Goal: Task Accomplishment & Management: Use online tool/utility

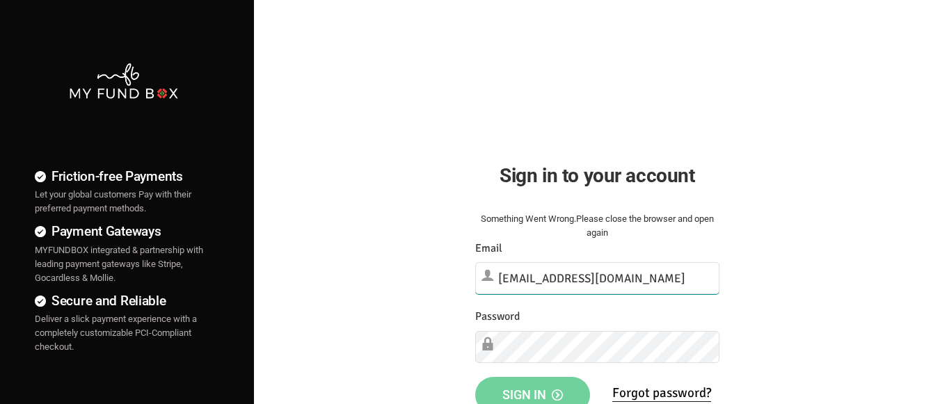
type input "[EMAIL_ADDRESS][DOMAIN_NAME]"
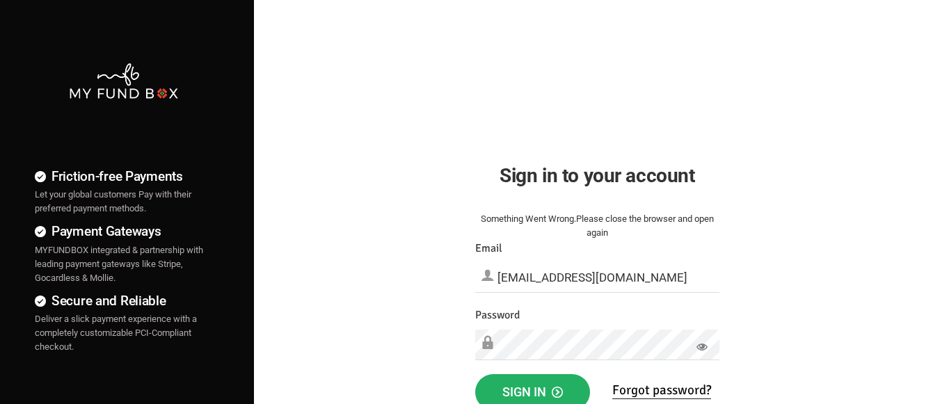
click at [532, 389] on span "Sign in" at bounding box center [532, 392] width 61 height 15
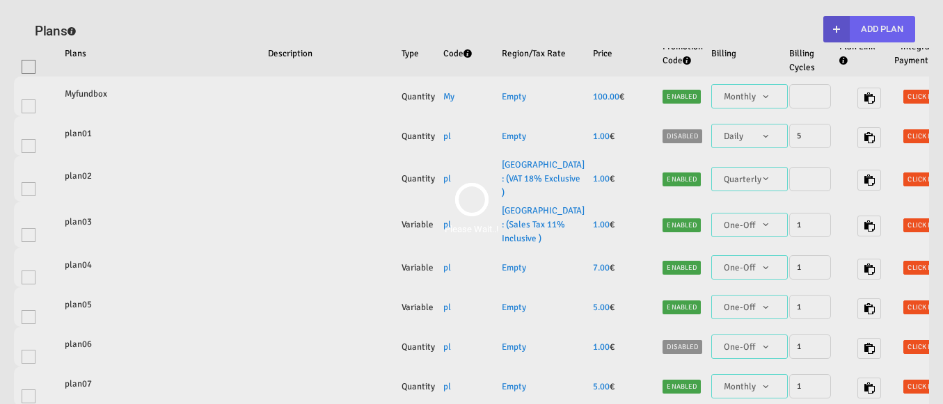
select select "100"
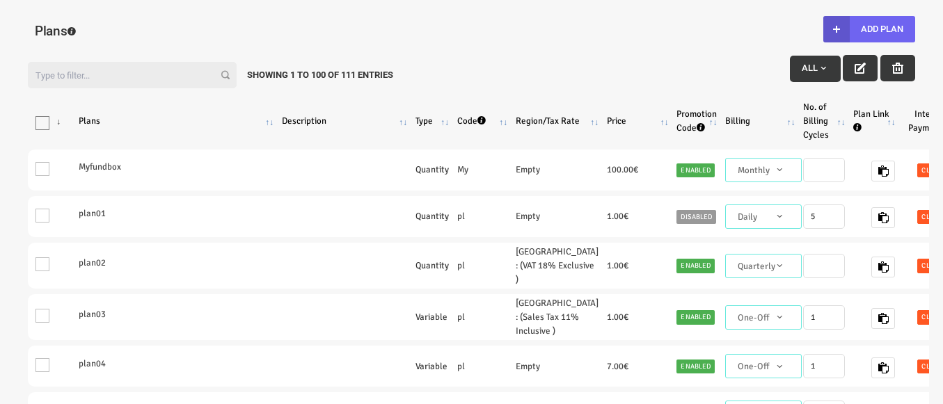
click at [868, 29] on button "Add Plan" at bounding box center [869, 29] width 92 height 26
type input "100"
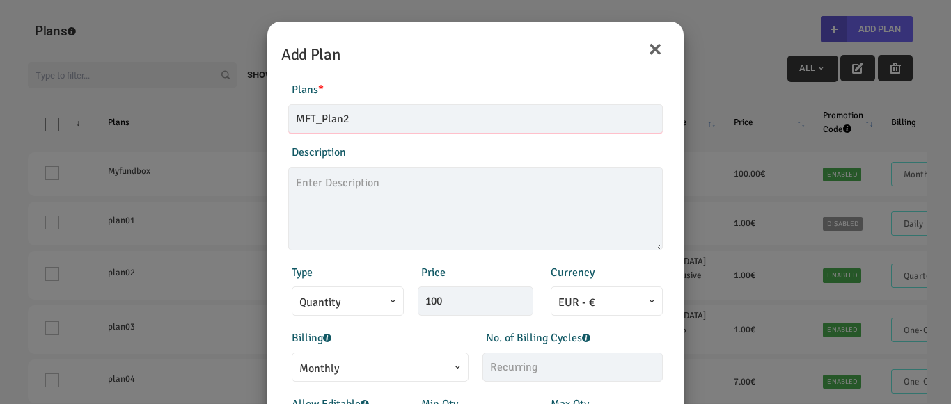
type input "MFT_Plan2"
type textarea "MFT_Plan2_description"
